Goal: Transaction & Acquisition: Purchase product/service

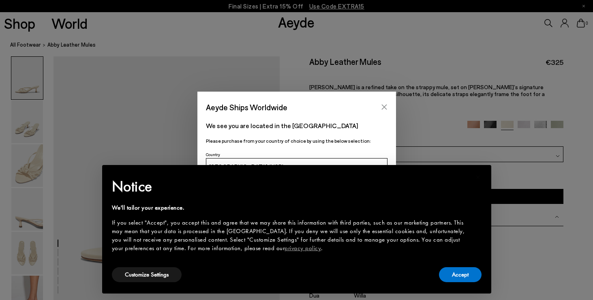
click at [380, 105] on button "Close" at bounding box center [384, 107] width 12 height 12
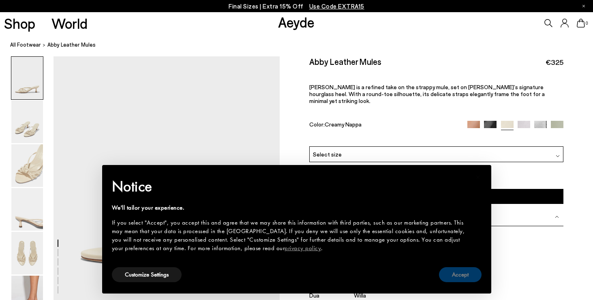
click at [468, 275] on button "Accept" at bounding box center [460, 274] width 43 height 15
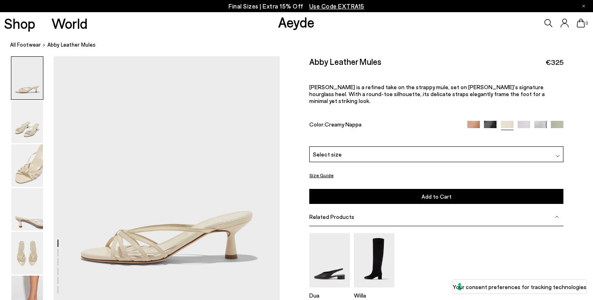
click at [435, 146] on div "Select size" at bounding box center [436, 154] width 254 height 16
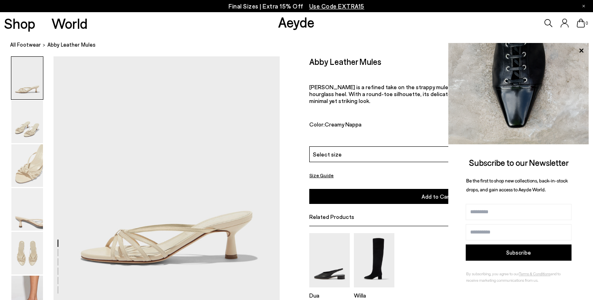
click at [356, 146] on div "Select size" at bounding box center [436, 154] width 254 height 16
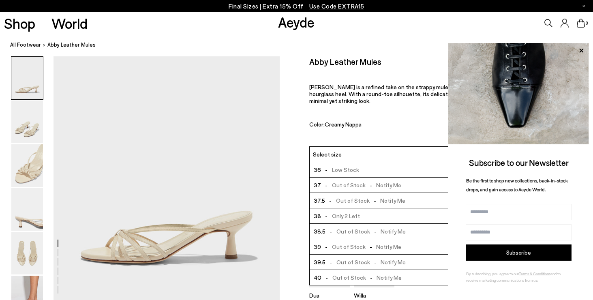
click at [374, 121] on div "Color: Creamy Nappa" at bounding box center [384, 125] width 150 height 9
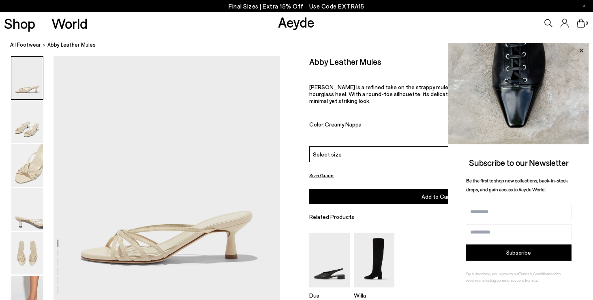
click at [576, 46] on icon at bounding box center [581, 50] width 11 height 11
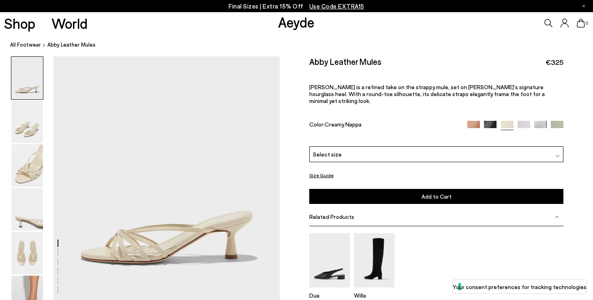
click at [527, 121] on img at bounding box center [524, 127] width 13 height 13
